Goal: Task Accomplishment & Management: Use online tool/utility

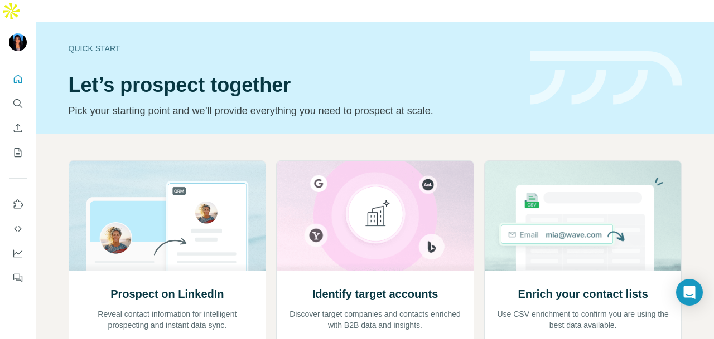
scroll to position [19, 0]
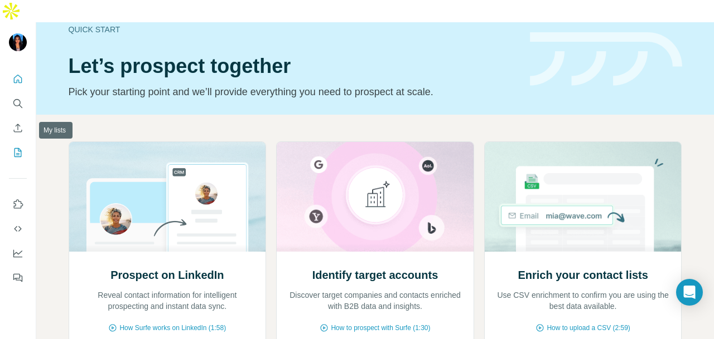
click at [23, 147] on icon "My lists" at bounding box center [17, 152] width 11 height 11
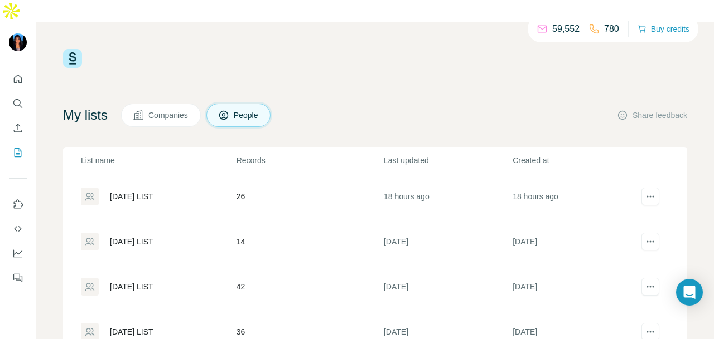
click at [157, 188] on div "[DATE] LIST" at bounding box center [158, 197] width 154 height 18
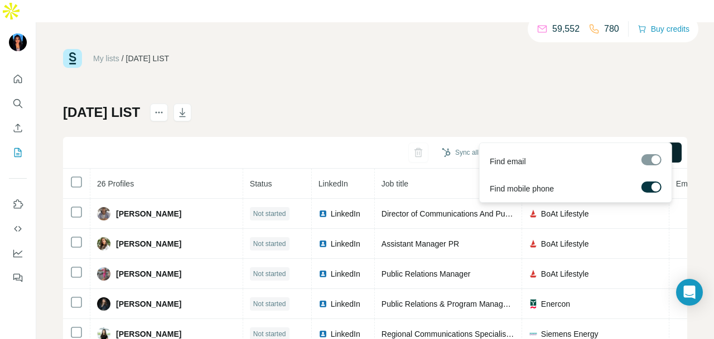
click at [622, 147] on span "Find all emails & mobiles (26)" at bounding box center [617, 152] width 103 height 11
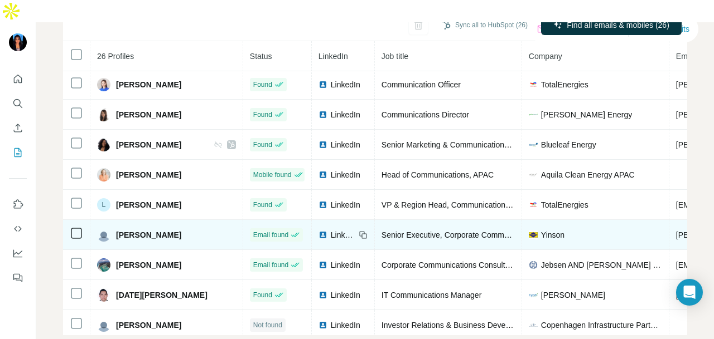
scroll to position [341, 0]
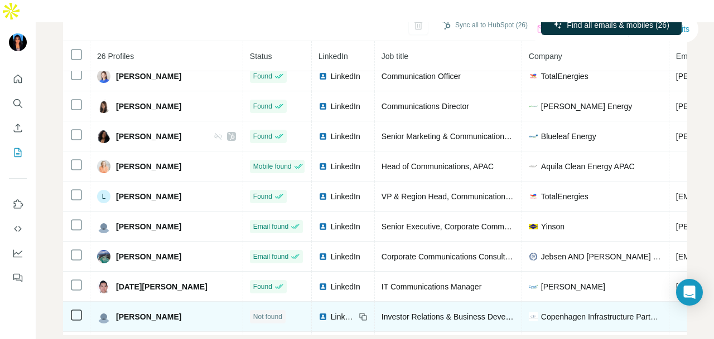
click at [323, 313] on img at bounding box center [322, 317] width 9 height 9
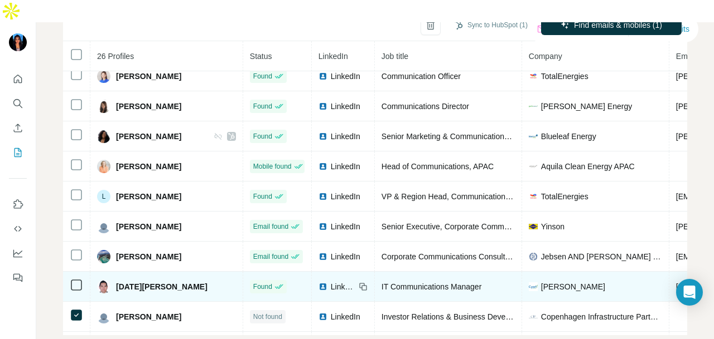
click at [344, 282] on span "LinkedIn" at bounding box center [343, 287] width 25 height 11
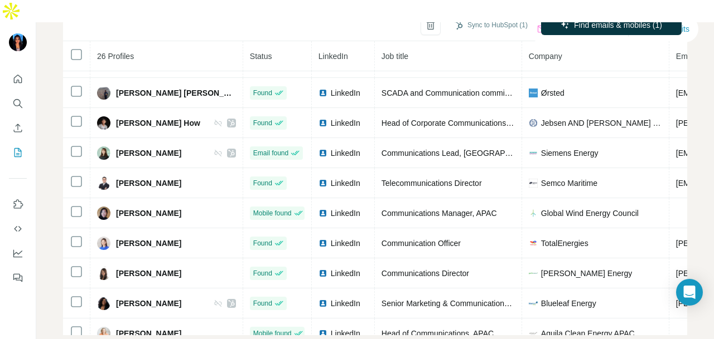
scroll to position [341, 0]
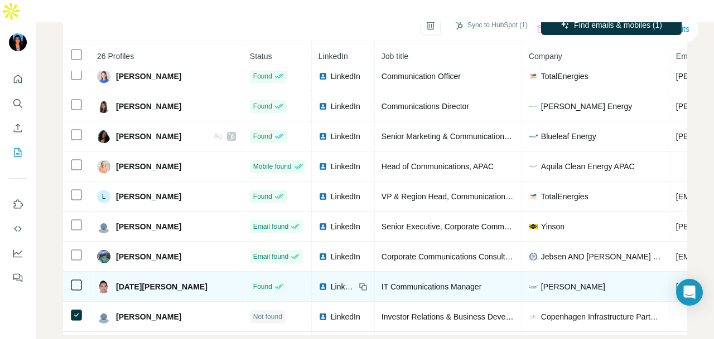
click at [352, 282] on span "LinkedIn" at bounding box center [343, 287] width 25 height 11
